Goal: Find specific page/section: Find specific page/section

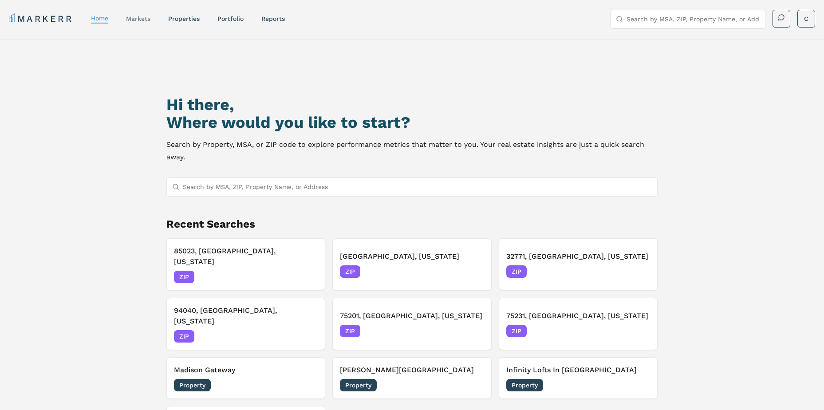
click at [142, 15] on div "markets" at bounding box center [138, 18] width 24 height 9
click at [143, 17] on link "markets" at bounding box center [138, 18] width 24 height 7
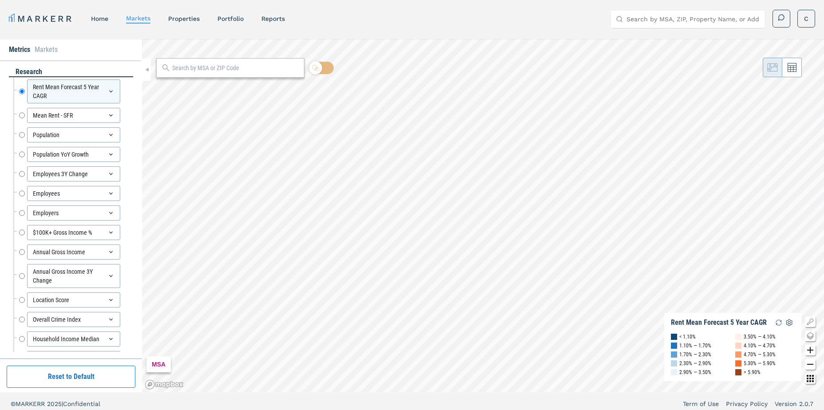
click at [180, 61] on div at bounding box center [230, 68] width 148 height 20
click at [183, 67] on input "text" at bounding box center [235, 67] width 127 height 9
type input "29615"
click at [194, 89] on div "29615, Greenville, South Carolina" at bounding box center [215, 87] width 104 height 9
